Goal: Task Accomplishment & Management: Use online tool/utility

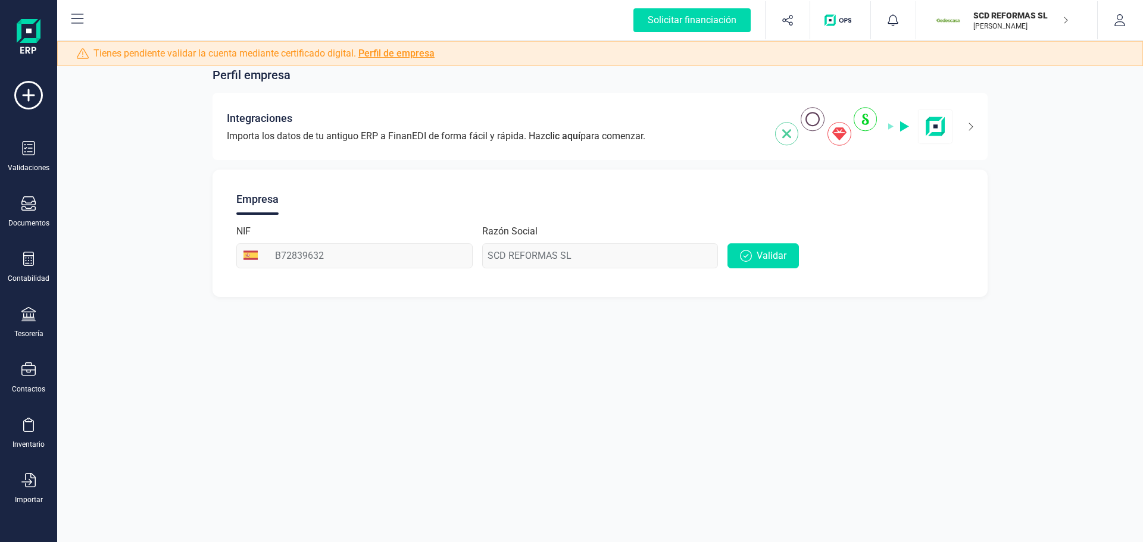
click at [1010, 41] on div "Tienes pendiente validar la cuenta mediante certificado digital. Perfil de empr…" at bounding box center [599, 53] width 1085 height 25
click at [999, 23] on p "[PERSON_NAME]" at bounding box center [1020, 26] width 95 height 10
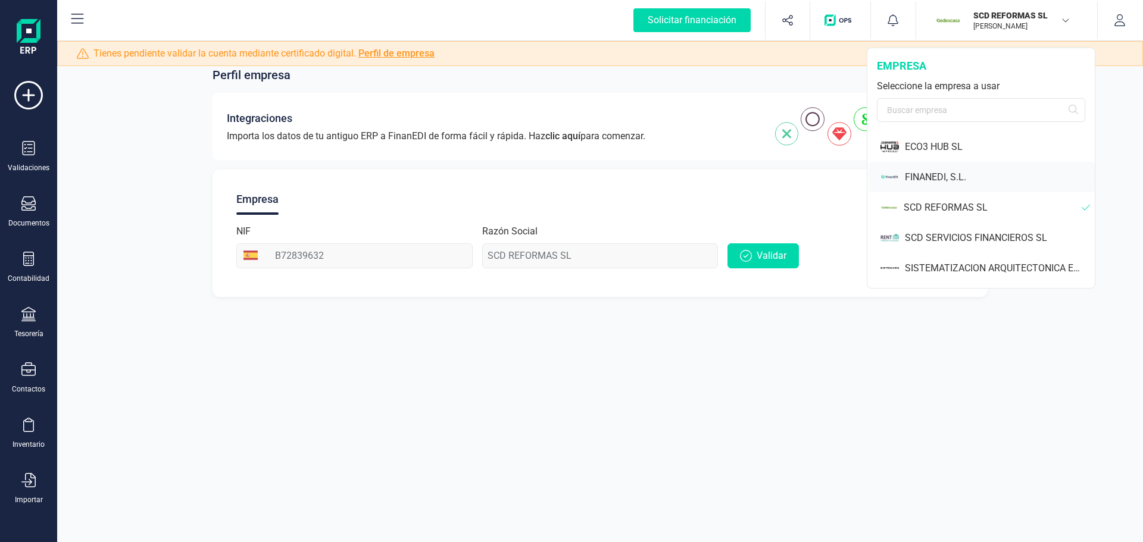
click at [948, 174] on div "FINANEDI, S.L." at bounding box center [1000, 177] width 190 height 14
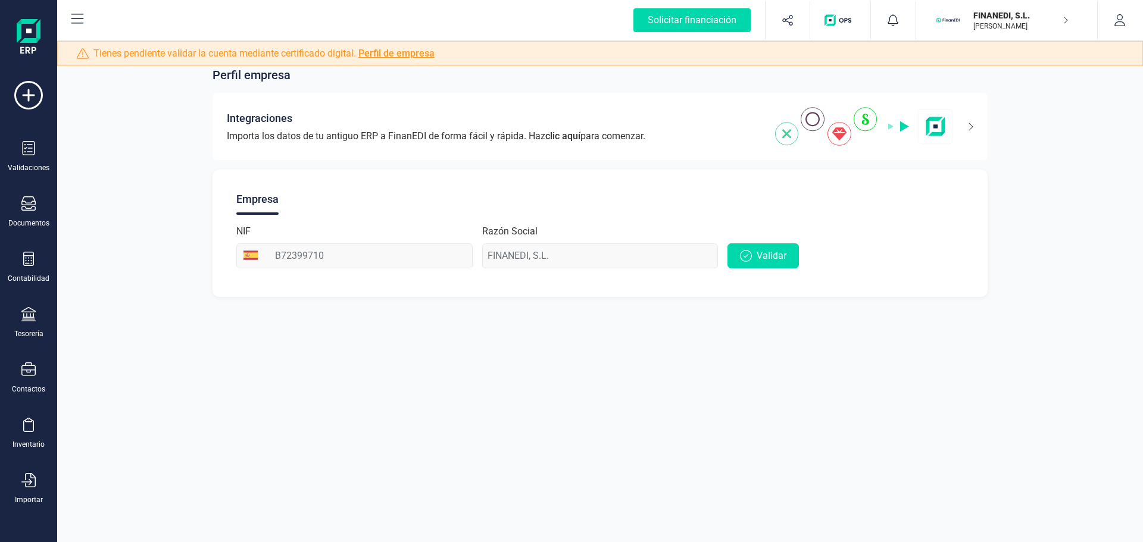
scroll to position [51, 0]
click at [32, 500] on div "OCR" at bounding box center [29, 504] width 14 height 10
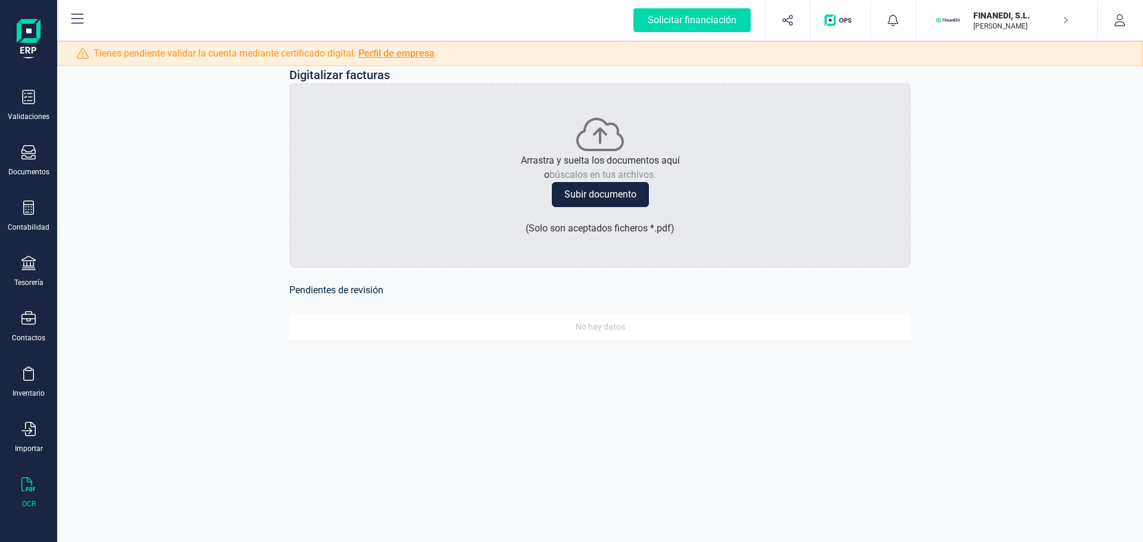
click at [575, 189] on button "Subir documento" at bounding box center [600, 194] width 97 height 25
click at [562, 204] on button "Subir documento" at bounding box center [600, 194] width 97 height 25
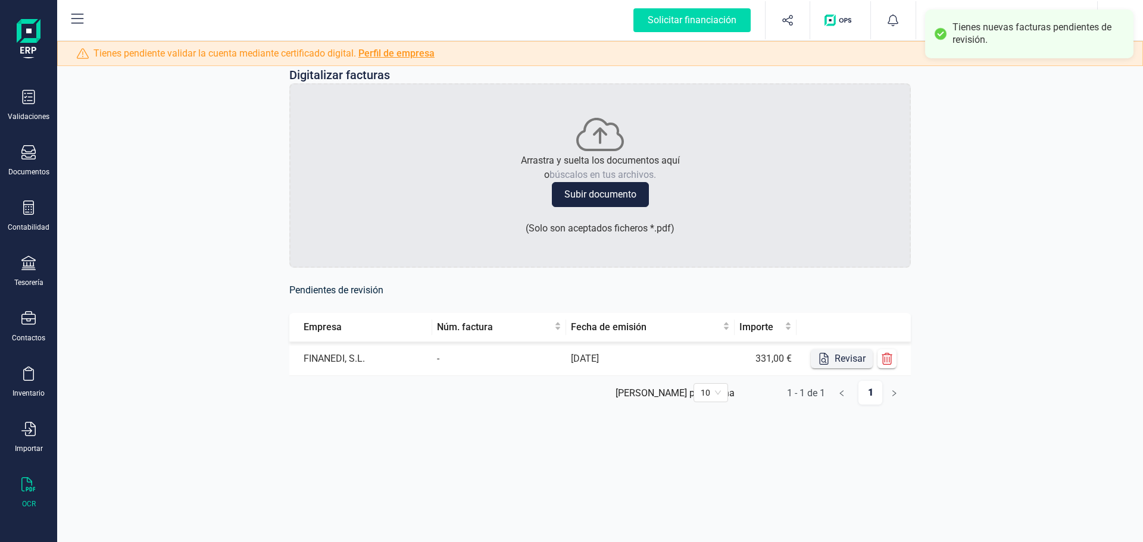
click at [844, 360] on button "Revisar" at bounding box center [842, 358] width 62 height 19
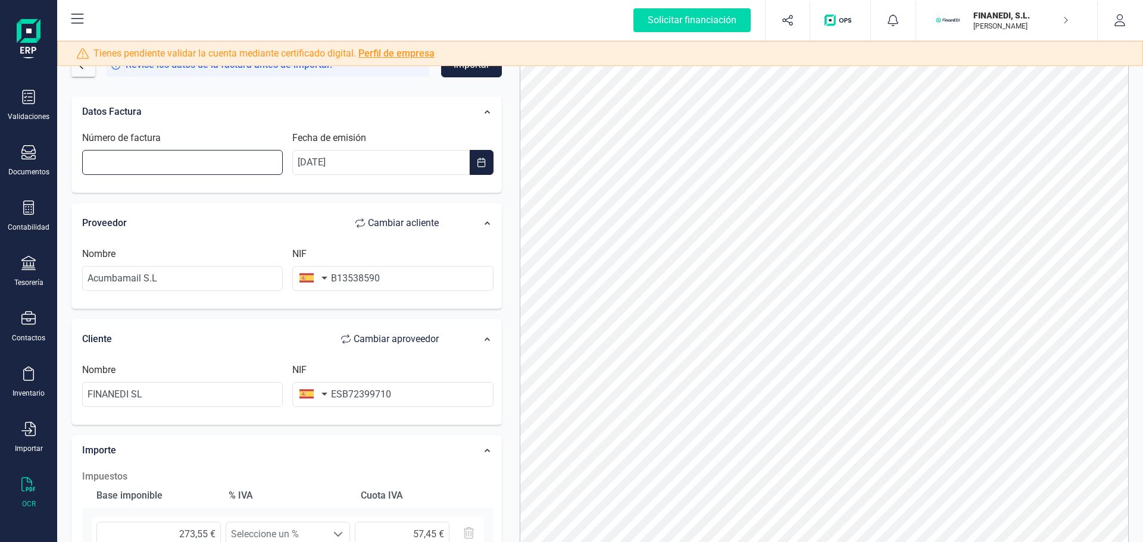
click at [215, 164] on input "Número de factura" at bounding box center [182, 162] width 201 height 25
paste input "25Z00026221"
type input "25Z00026221"
click at [289, 192] on div "Datos Factura Número de factura 25Z00026221 Fecha de emisión [DATE]" at bounding box center [286, 144] width 430 height 97
drag, startPoint x: 341, startPoint y: 395, endPoint x: 326, endPoint y: 392, distance: 15.8
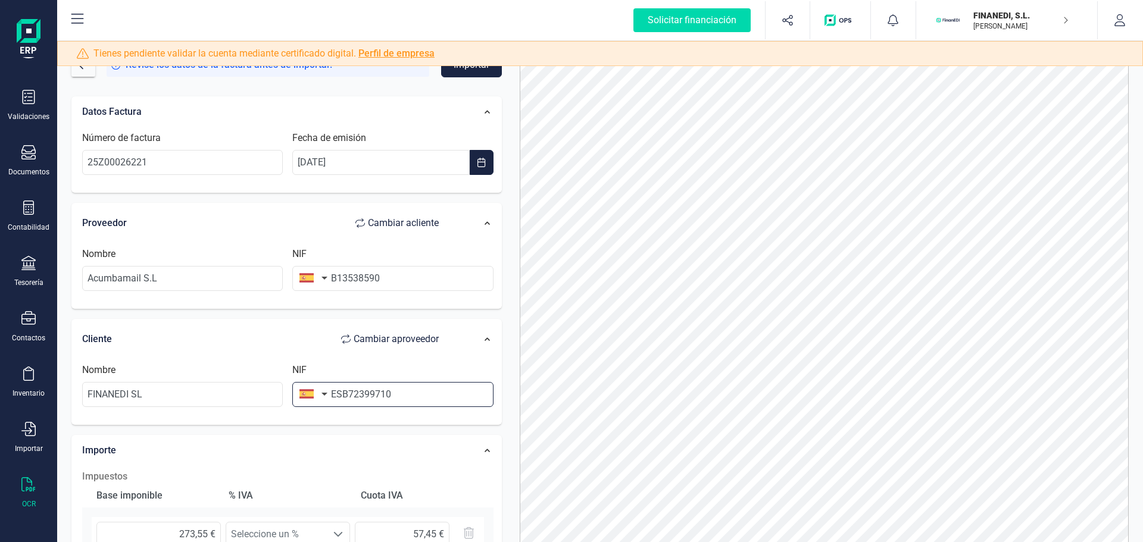
click at [326, 392] on div "NIF ESB72399710" at bounding box center [392, 385] width 210 height 44
type input "B72399710"
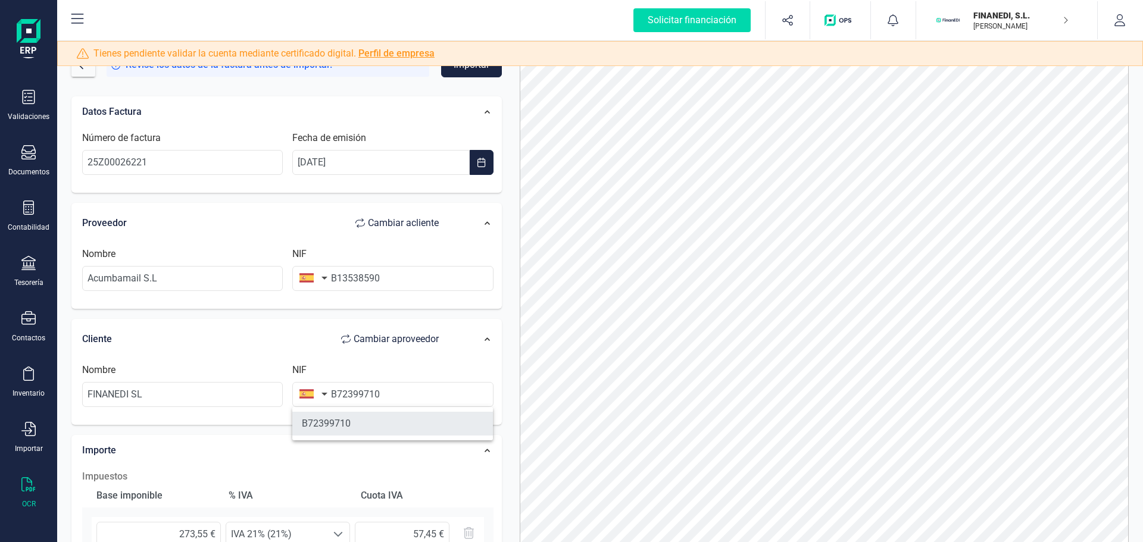
click at [365, 417] on li "B72399710" at bounding box center [392, 424] width 201 height 24
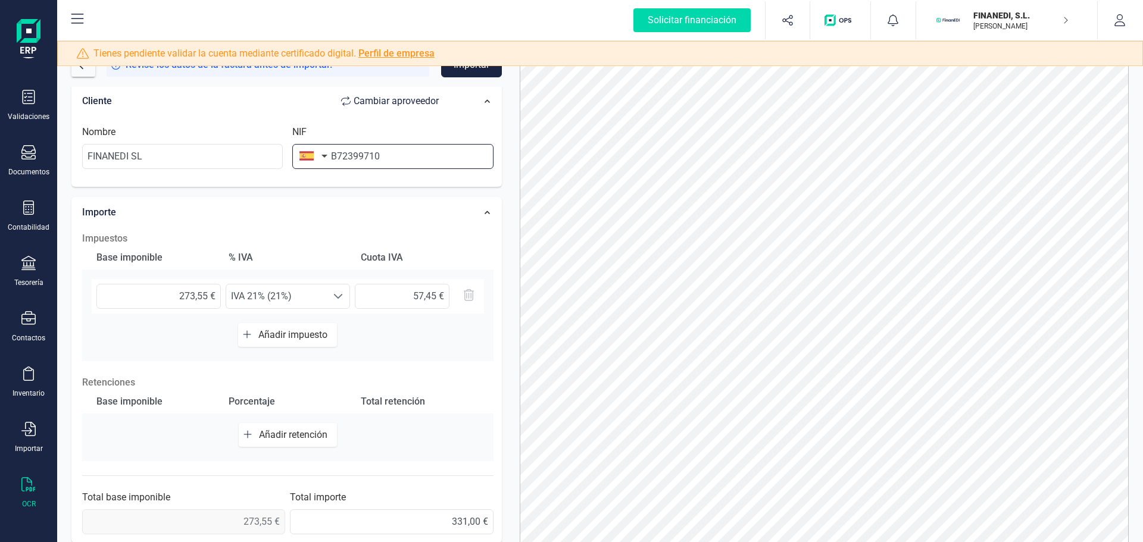
scroll to position [245, 0]
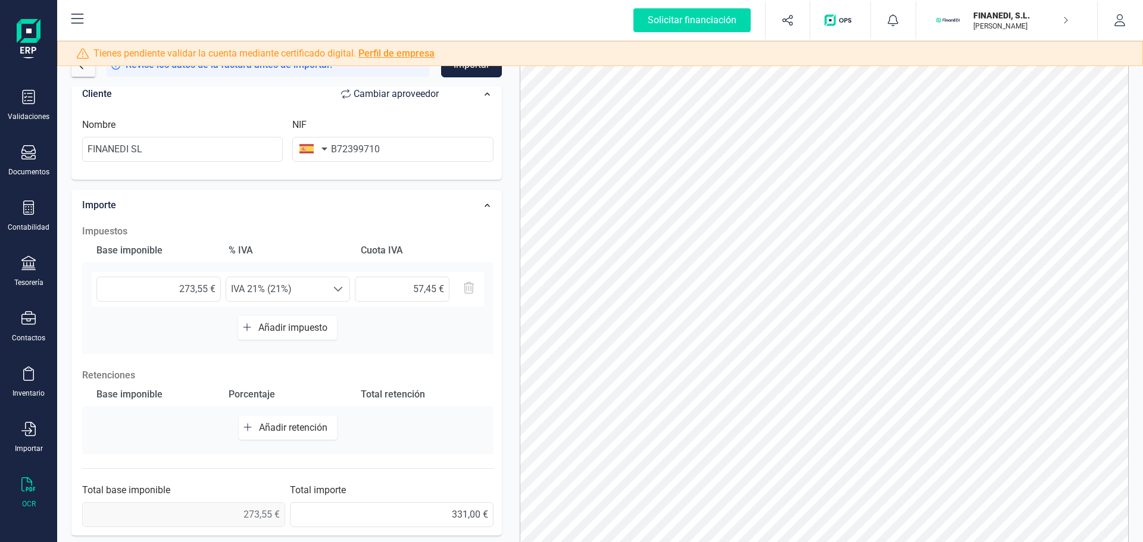
click at [460, 73] on button "Importar" at bounding box center [471, 64] width 61 height 25
